Goal: Transaction & Acquisition: Purchase product/service

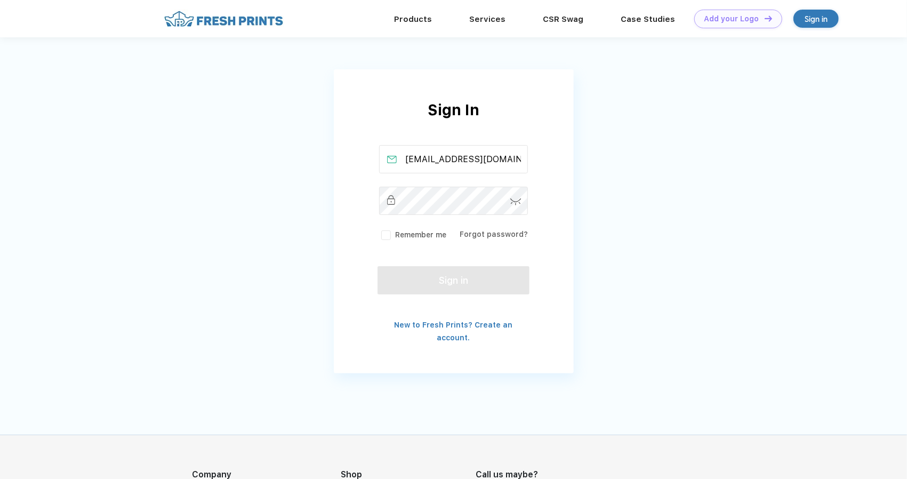
type input "[EMAIL_ADDRESS][DOMAIN_NAME]"
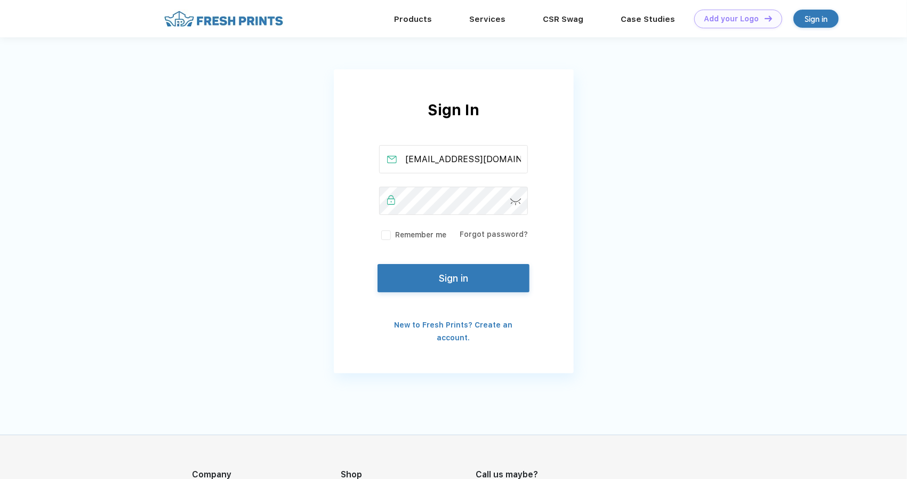
click at [438, 270] on button "Sign in" at bounding box center [453, 278] width 151 height 28
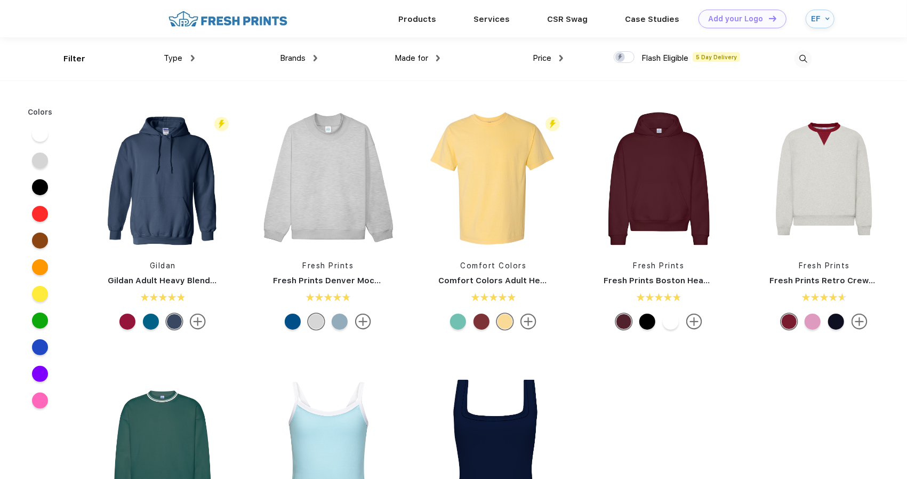
scroll to position [1, 0]
click at [805, 57] on img at bounding box center [804, 59] width 18 height 18
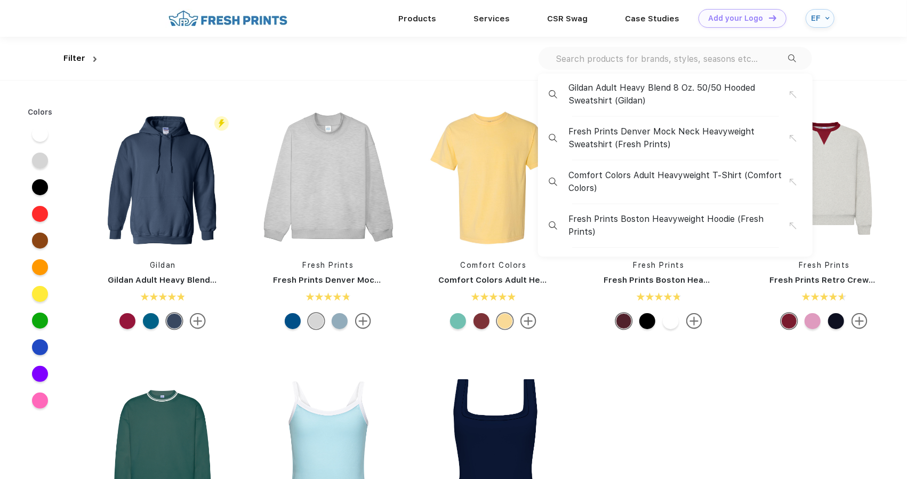
click at [670, 55] on input "text" at bounding box center [672, 59] width 234 height 12
type input "u"
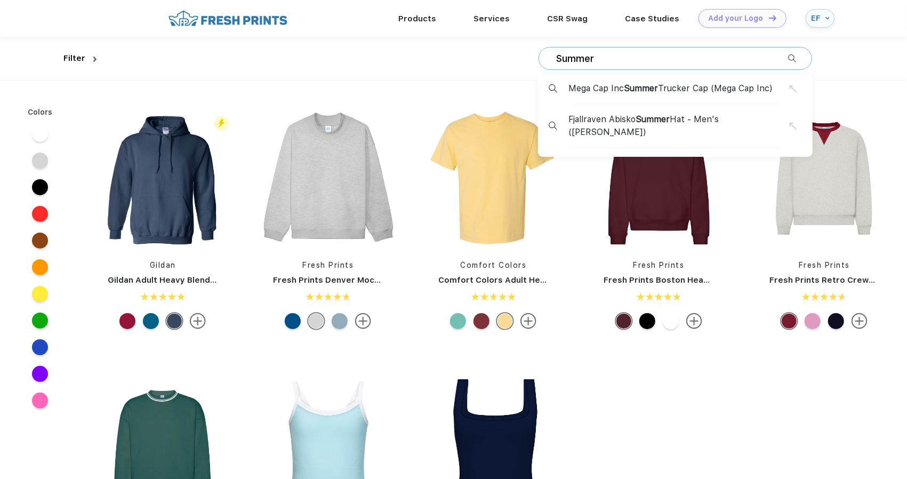
type input "Summer"
click at [592, 83] on span "Mega Cap Inc Summer Trucker Cap (Mega Cap Inc)" at bounding box center [670, 88] width 204 height 13
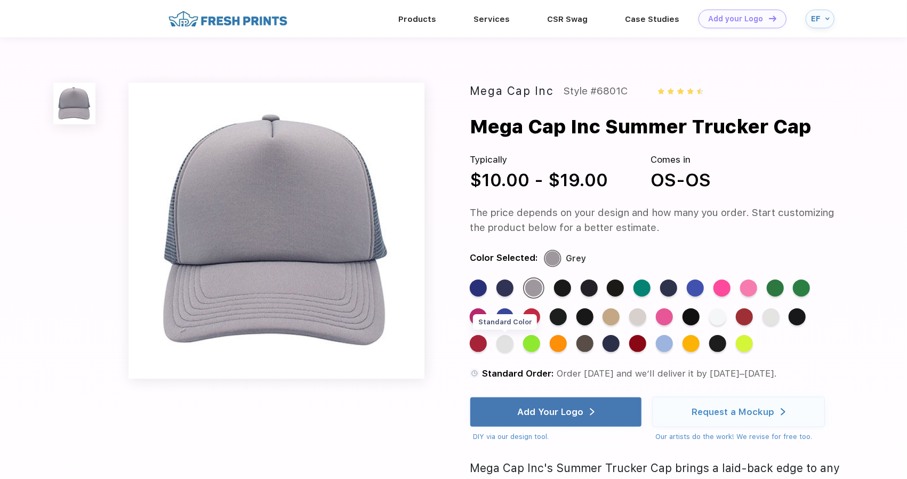
click at [507, 340] on div "Standard Color" at bounding box center [504, 343] width 17 height 17
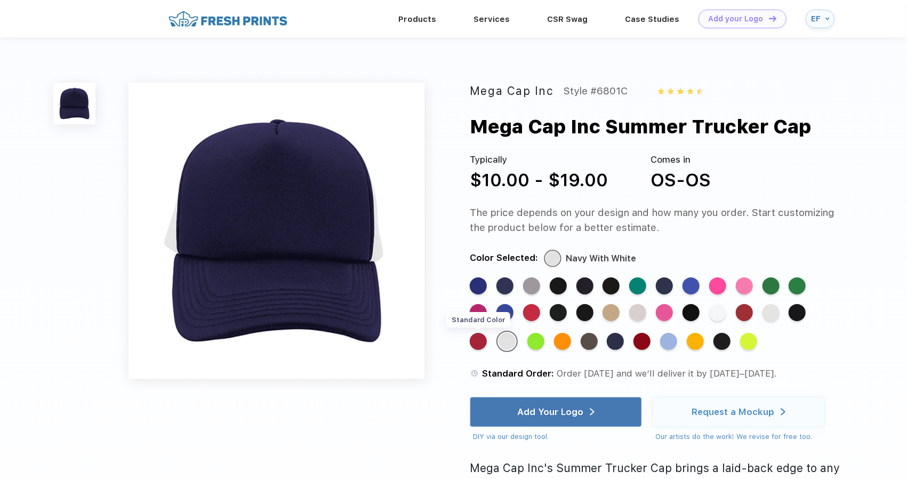
click at [480, 343] on div "Standard Color" at bounding box center [478, 341] width 17 height 17
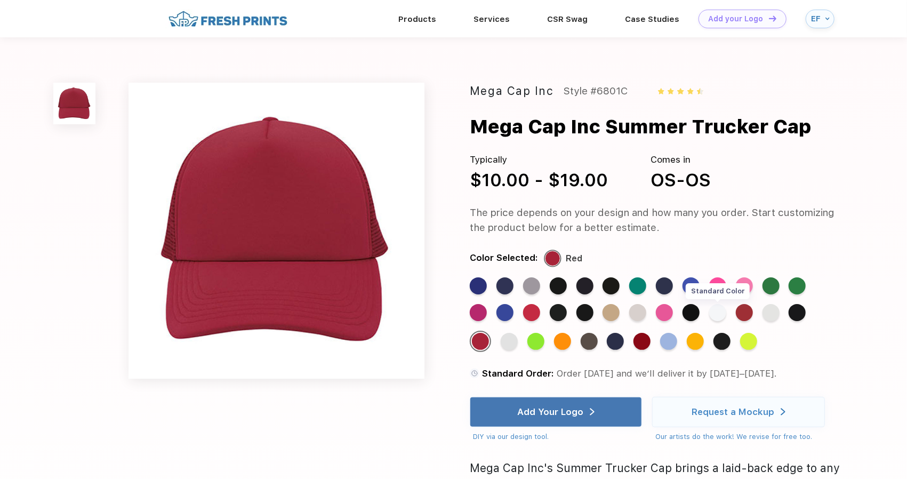
click at [715, 309] on div "Standard Color" at bounding box center [717, 312] width 17 height 17
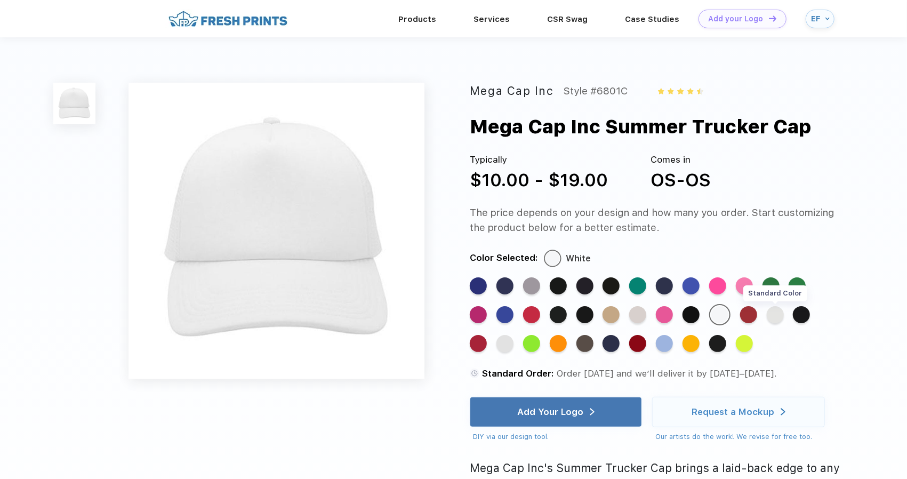
click at [772, 313] on div "Standard Color" at bounding box center [775, 314] width 17 height 17
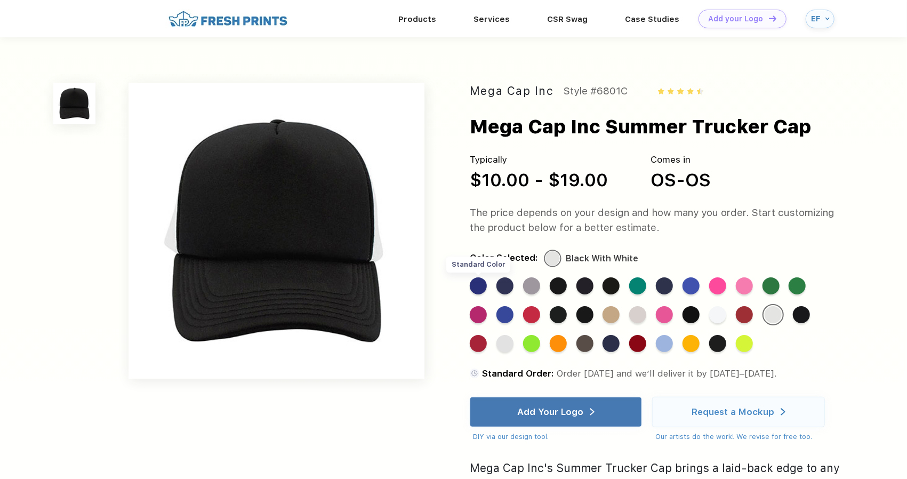
click at [485, 291] on div "Standard Color" at bounding box center [478, 285] width 17 height 17
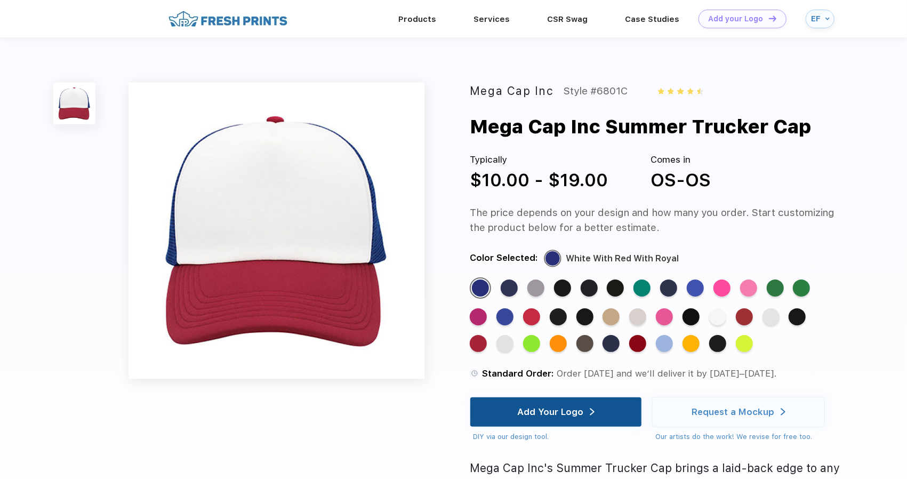
click at [529, 406] on div "Add Your Logo" at bounding box center [555, 411] width 77 height 29
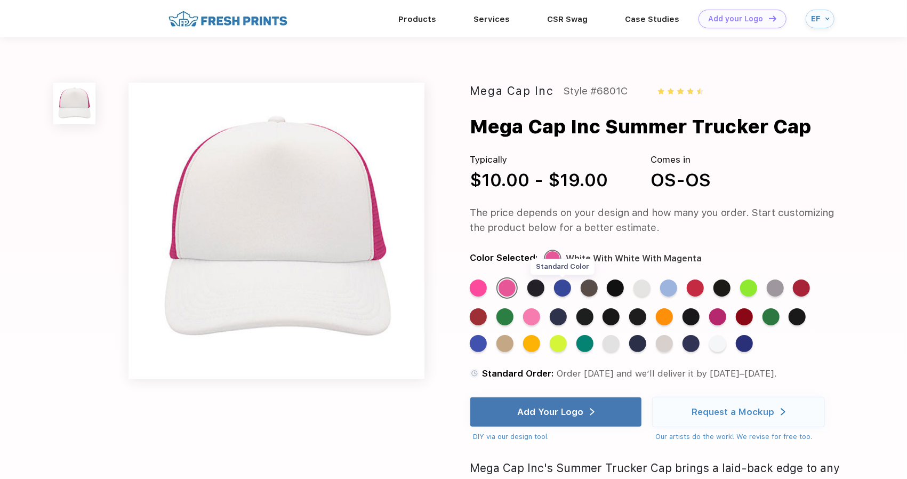
click at [562, 285] on div "Standard Color" at bounding box center [562, 287] width 17 height 17
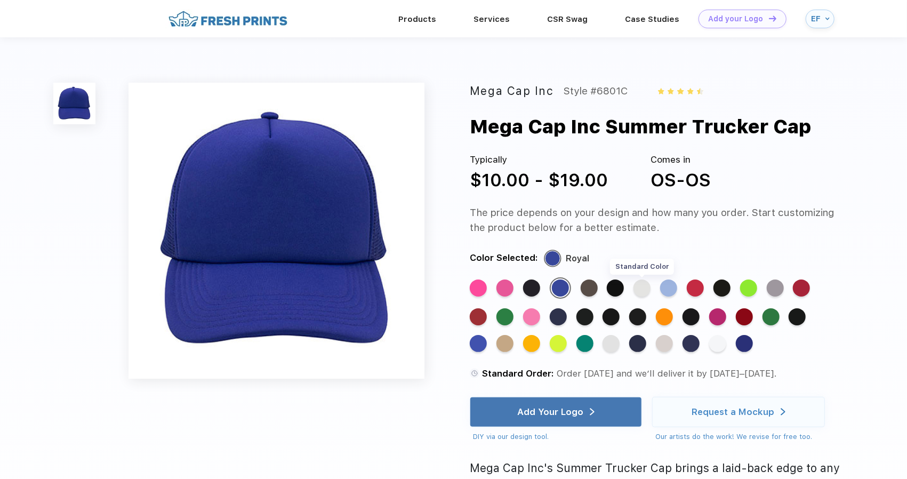
click at [643, 290] on div "Standard Color" at bounding box center [642, 287] width 17 height 17
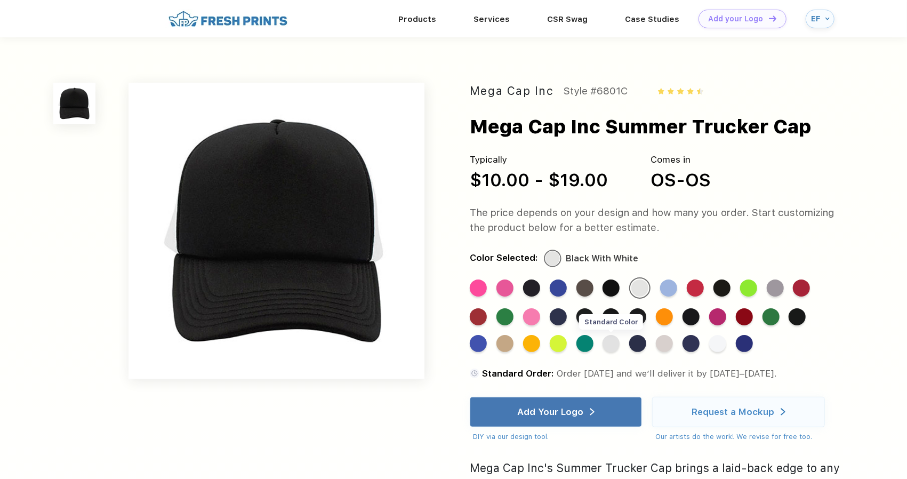
click at [610, 346] on div "Standard Color" at bounding box center [611, 343] width 17 height 17
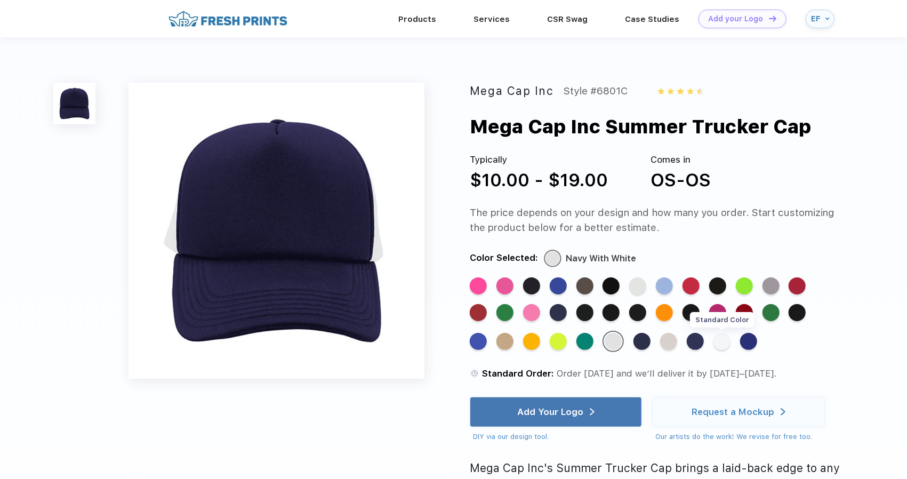
click at [721, 342] on div "Standard Color" at bounding box center [721, 341] width 17 height 17
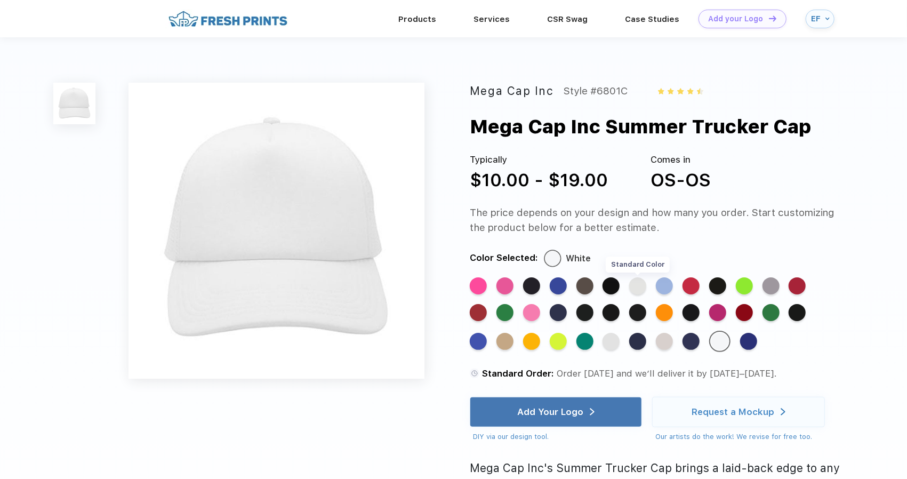
click at [639, 292] on div "Standard Color" at bounding box center [637, 285] width 17 height 17
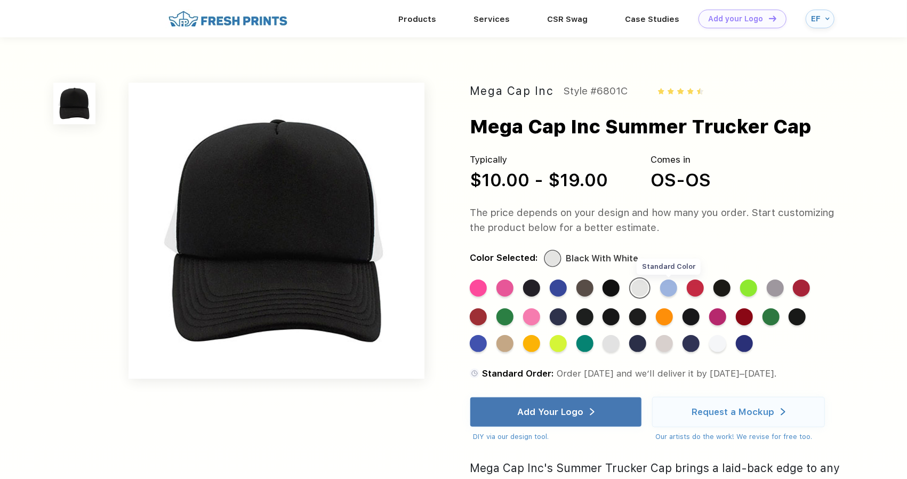
click at [671, 289] on div "Standard Color" at bounding box center [668, 287] width 17 height 17
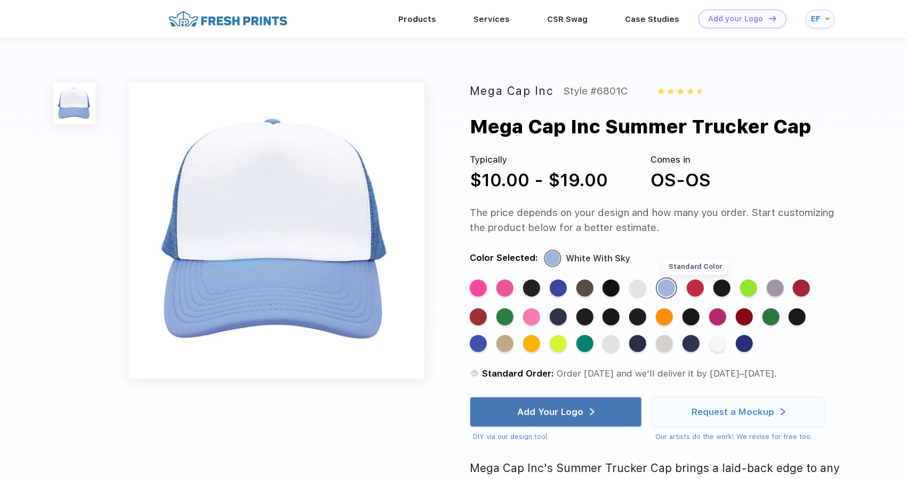
click at [695, 288] on div "Standard Color" at bounding box center [695, 287] width 17 height 17
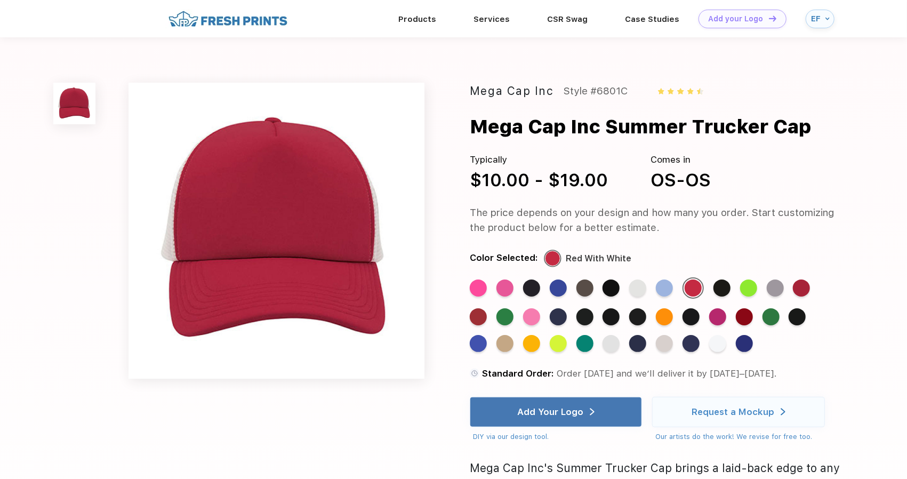
click at [732, 285] on div "Standard Color Standard Color Standard Color Standard Color Standard Color Stan…" at bounding box center [645, 319] width 351 height 84
click at [726, 288] on div "Standard Color" at bounding box center [721, 287] width 17 height 17
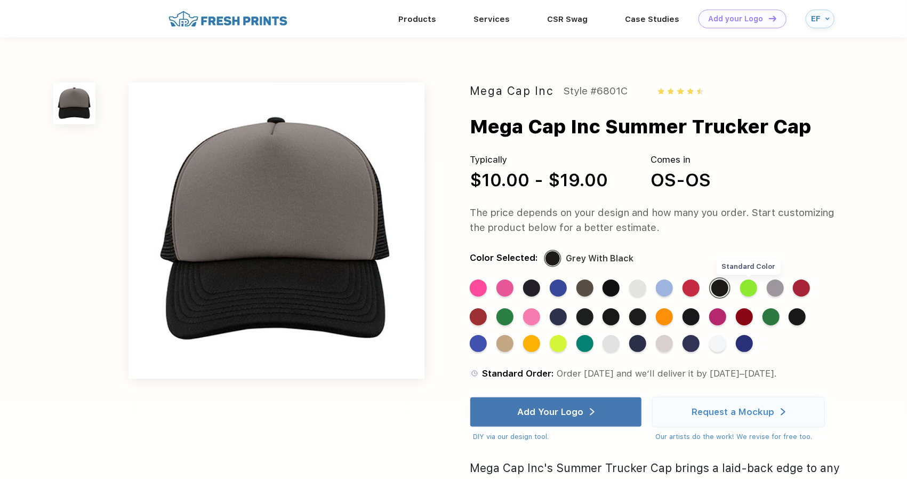
click at [752, 287] on div "Standard Color" at bounding box center [748, 287] width 17 height 17
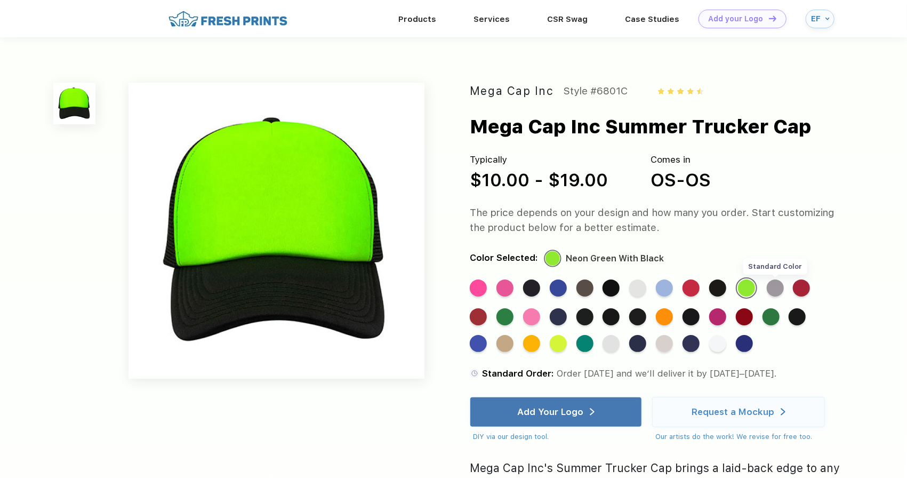
drag, startPoint x: 770, startPoint y: 287, endPoint x: 782, endPoint y: 287, distance: 12.3
click at [782, 287] on div "Standard Color" at bounding box center [775, 287] width 17 height 17
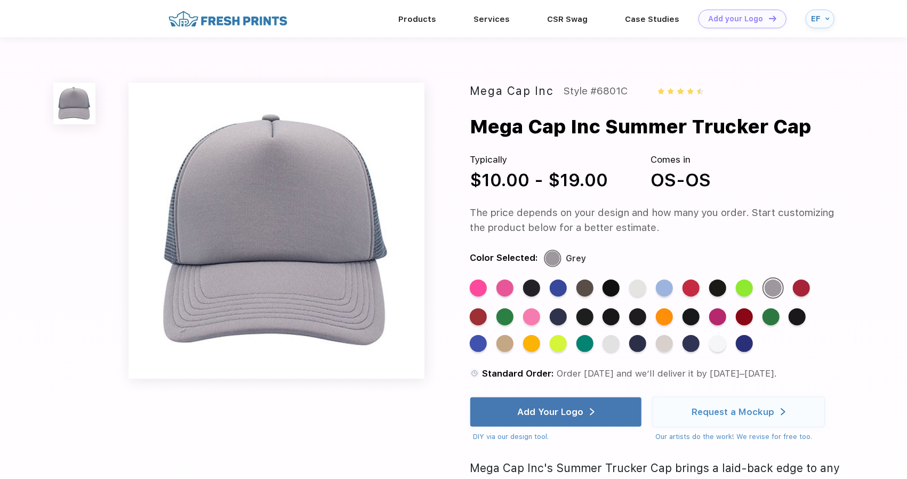
drag, startPoint x: 804, startPoint y: 292, endPoint x: 794, endPoint y: 327, distance: 36.1
drag, startPoint x: 794, startPoint y: 327, endPoint x: 819, endPoint y: 318, distance: 26.0
drag, startPoint x: 819, startPoint y: 318, endPoint x: 775, endPoint y: 323, distance: 43.4
click at [775, 323] on div "Standard Color" at bounding box center [771, 316] width 17 height 17
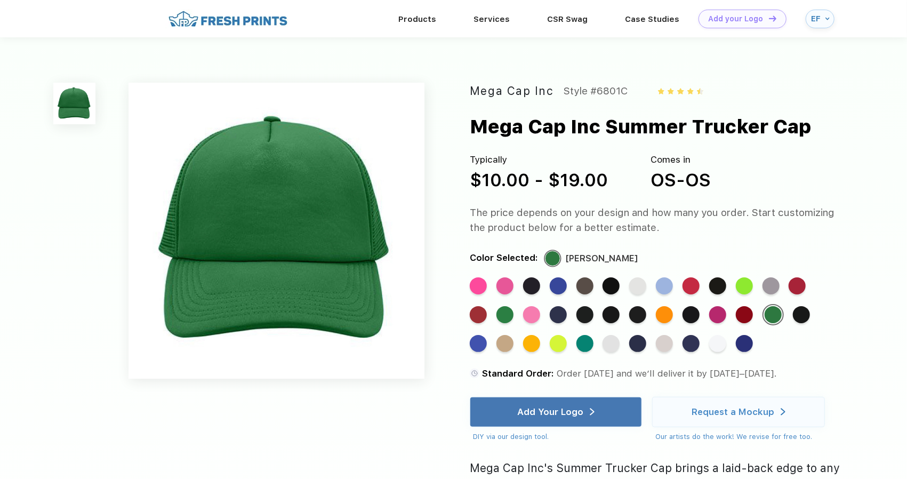
drag, startPoint x: 560, startPoint y: 312, endPoint x: 549, endPoint y: 308, distance: 11.5
drag, startPoint x: 549, startPoint y: 308, endPoint x: 525, endPoint y: 288, distance: 31.8
